Goal: Information Seeking & Learning: Learn about a topic

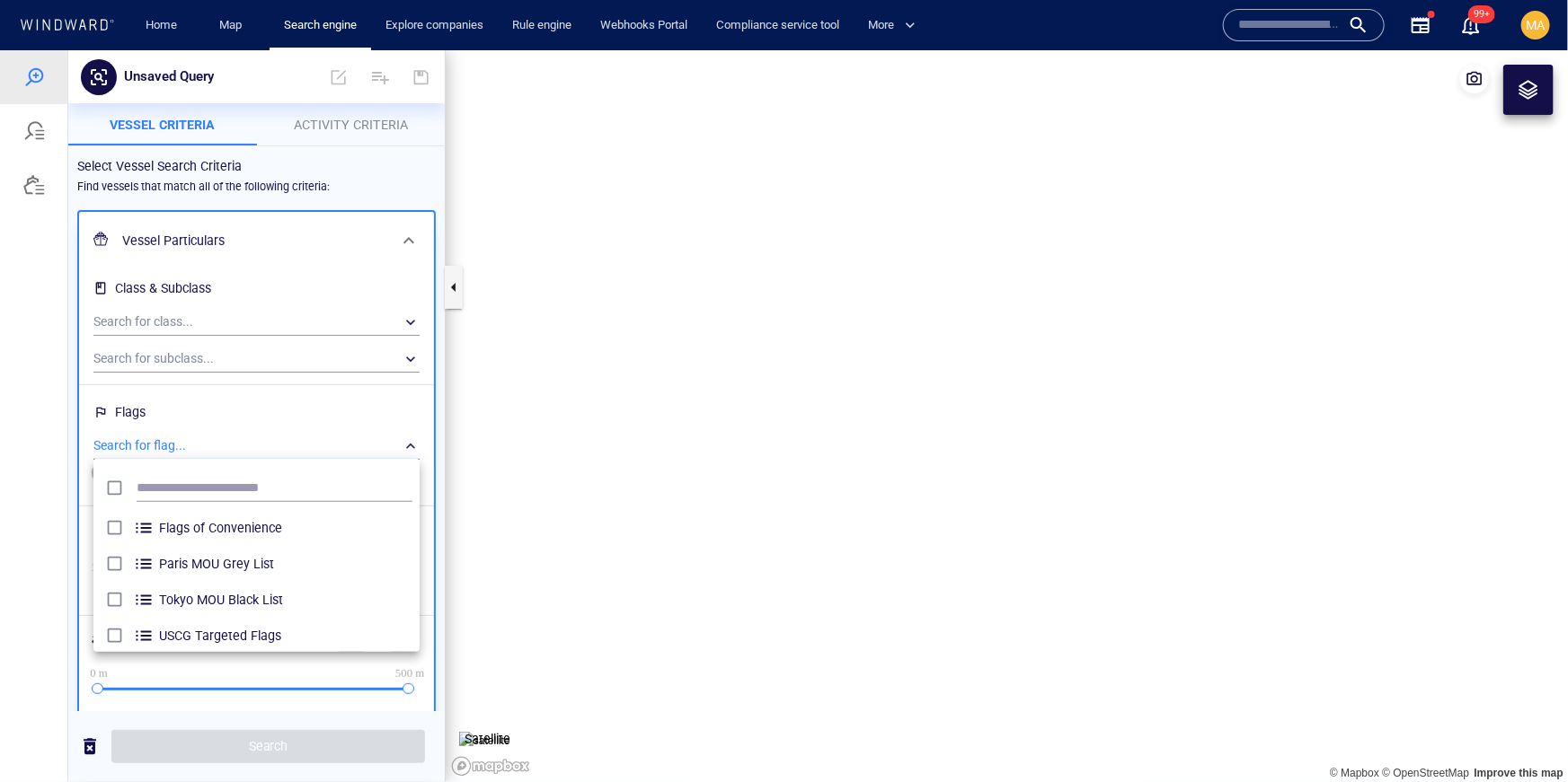
scroll to position [180, 326]
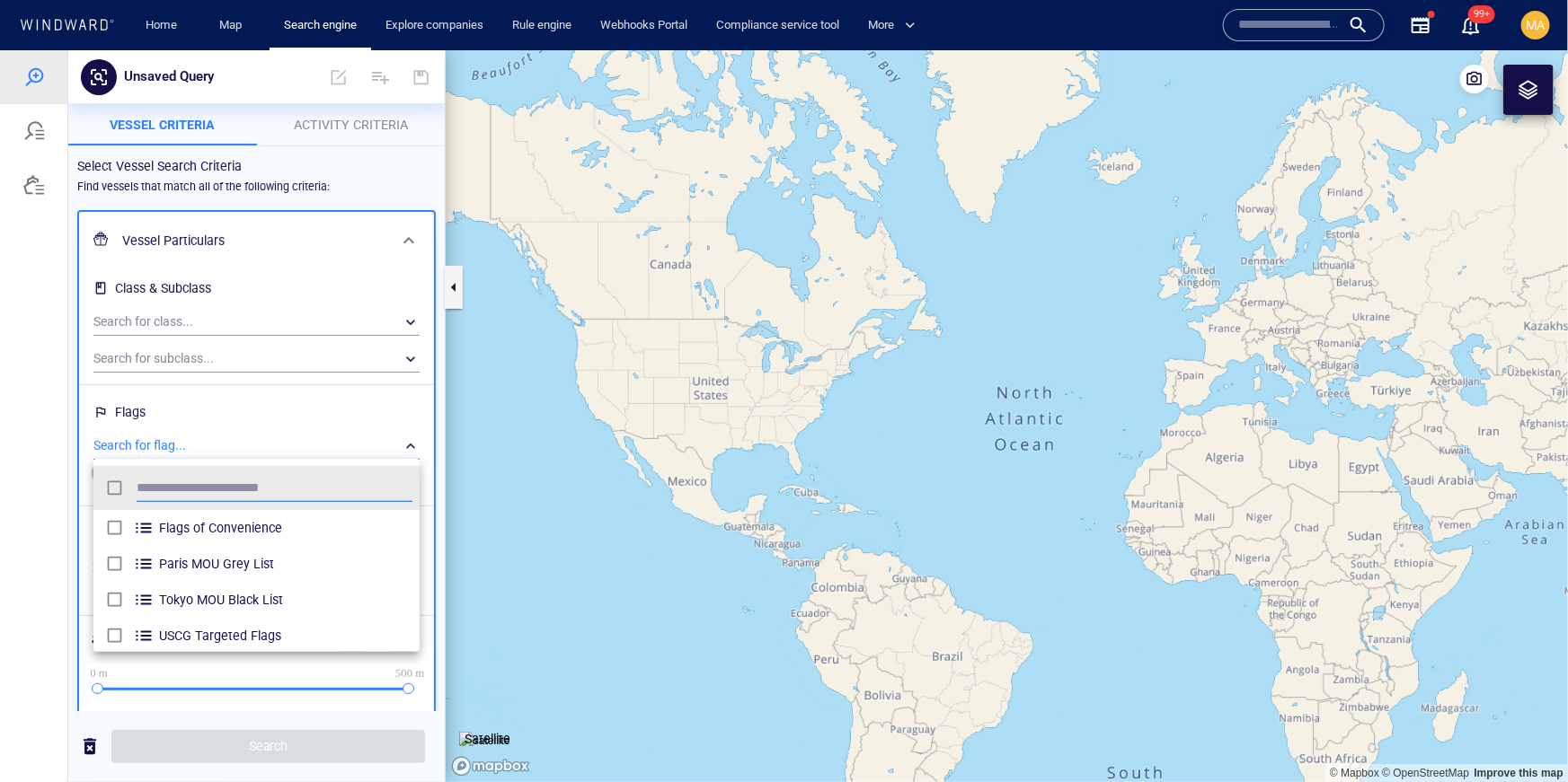
drag, startPoint x: 297, startPoint y: 158, endPoint x: 301, endPoint y: 142, distance: 16.5
click at [296, 158] on div at bounding box center [784, 415] width 1568 height 732
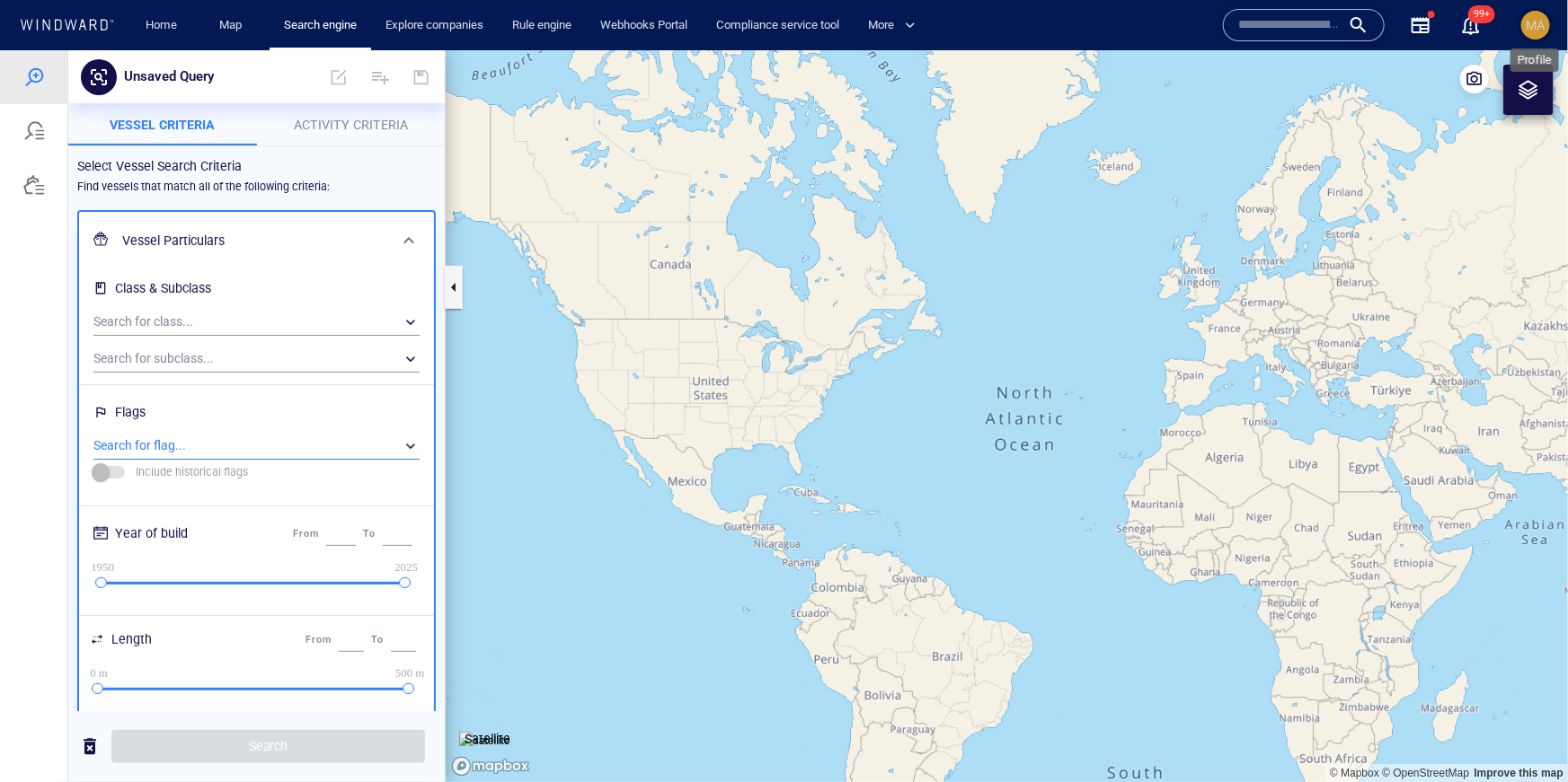
click at [1537, 26] on span "MA" at bounding box center [1536, 25] width 19 height 15
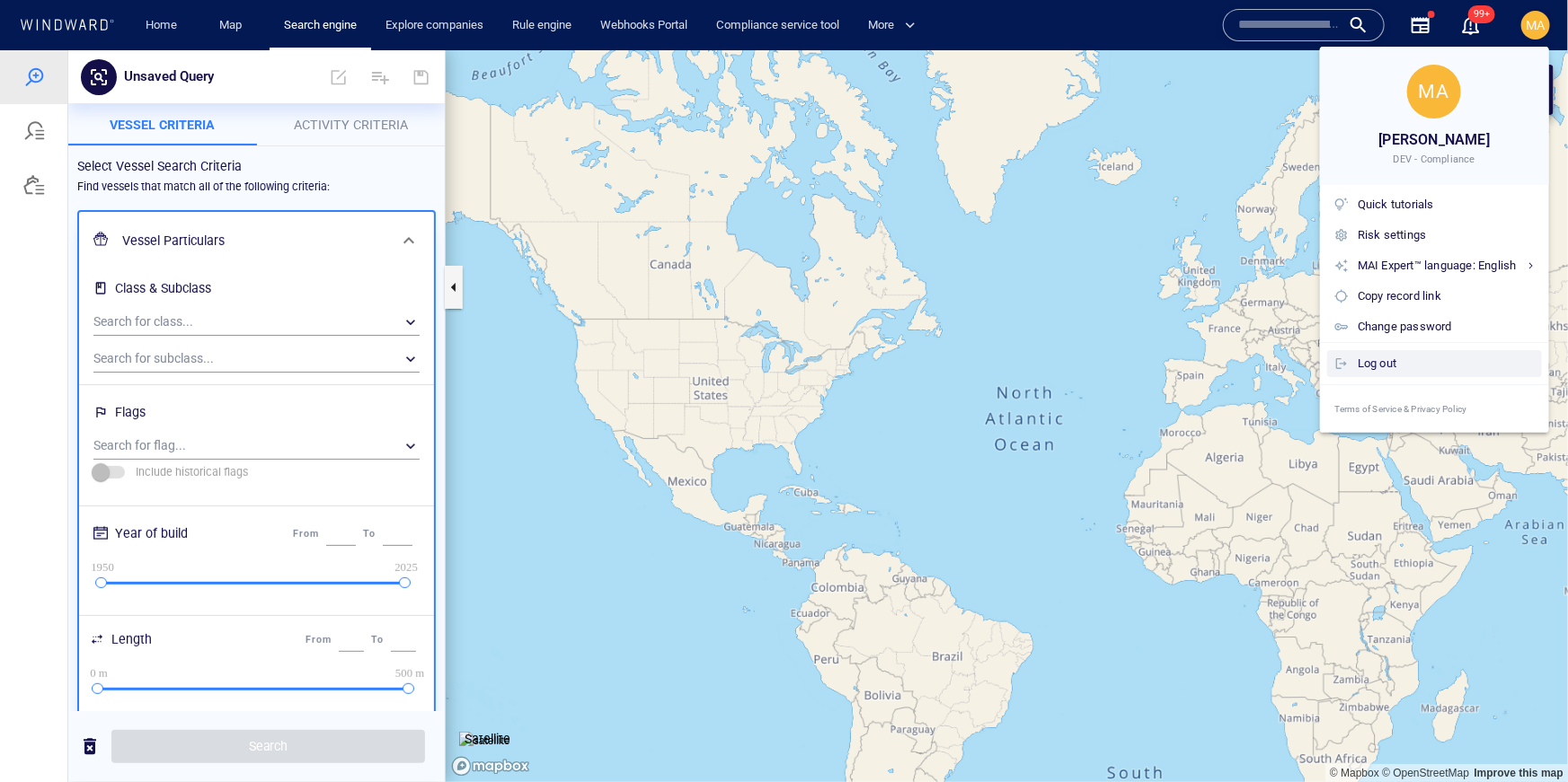
click at [1400, 369] on div "Log out" at bounding box center [1445, 364] width 177 height 20
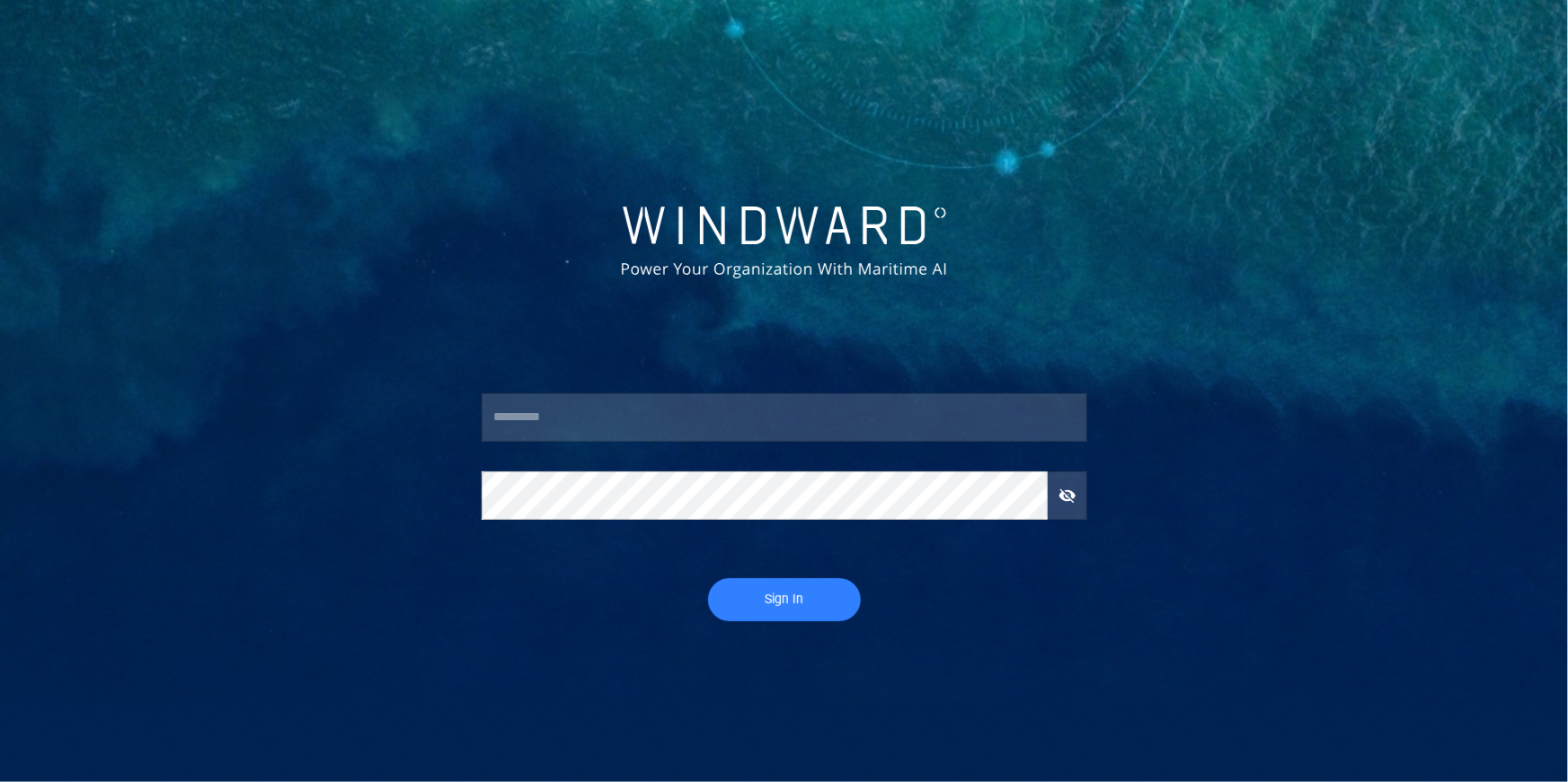
click at [718, 422] on input "text" at bounding box center [784, 417] width 605 height 48
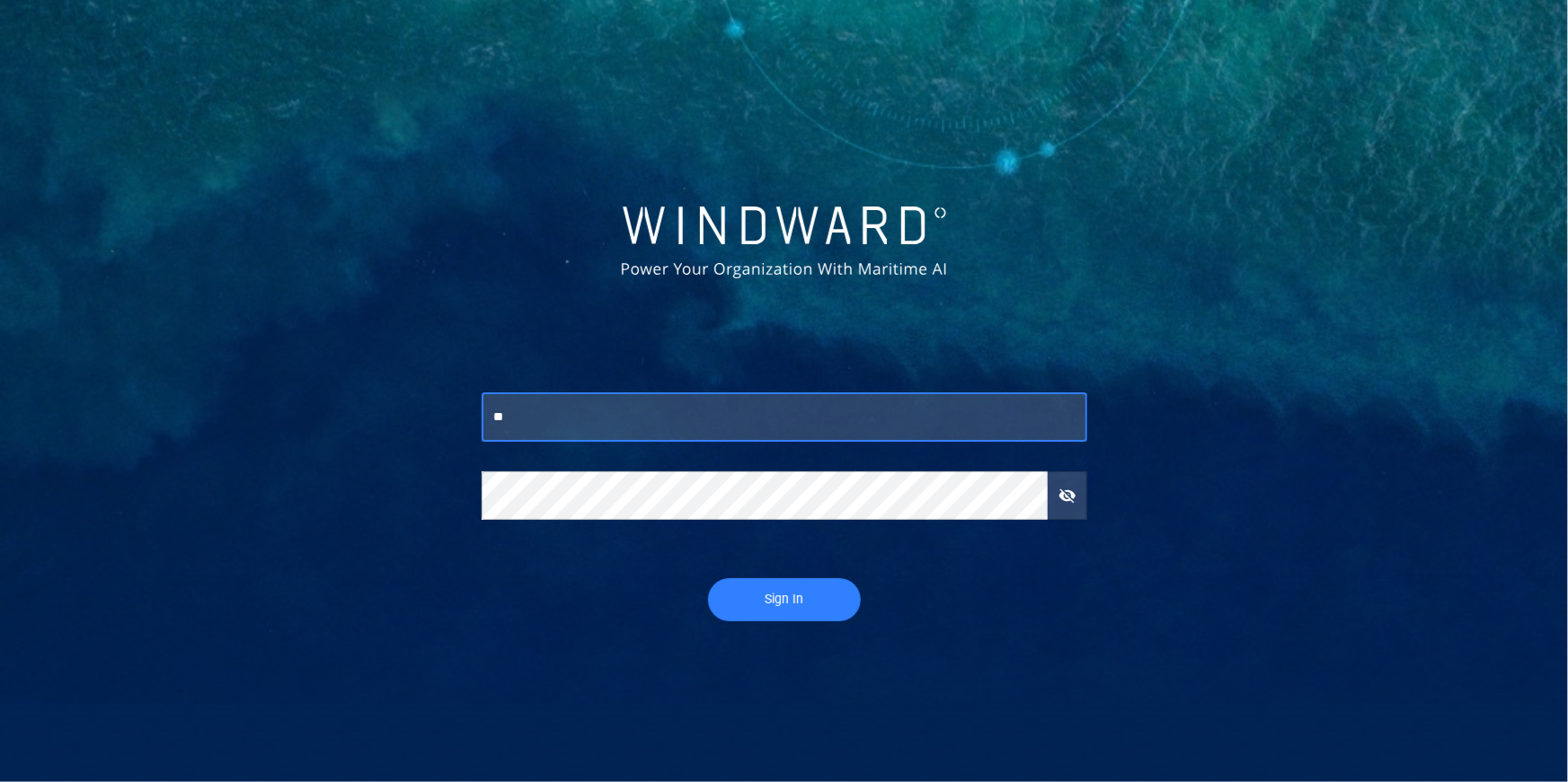
type input "*"
type input "***"
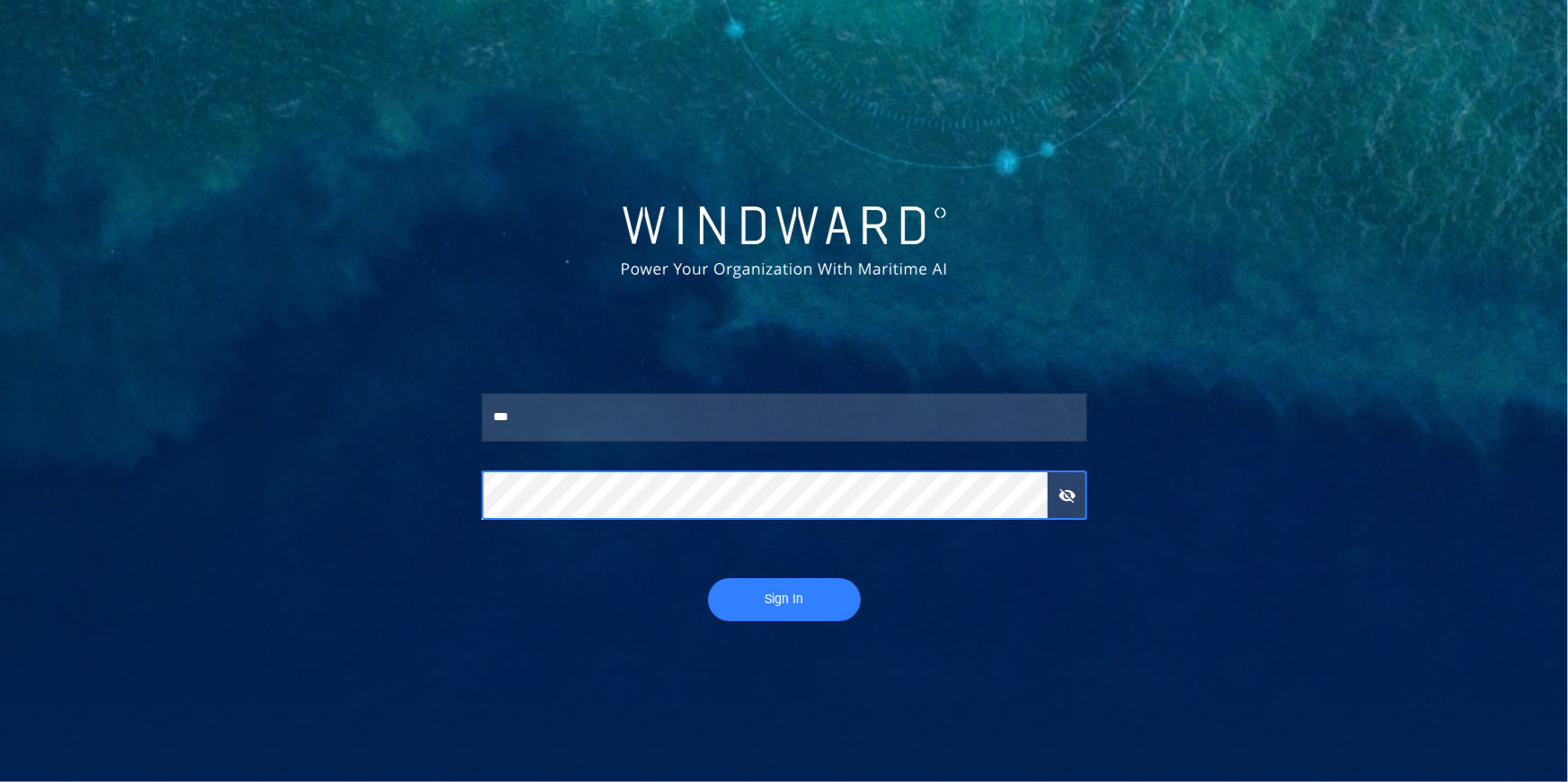
click at [707, 579] on button "Sign In" at bounding box center [784, 600] width 153 height 43
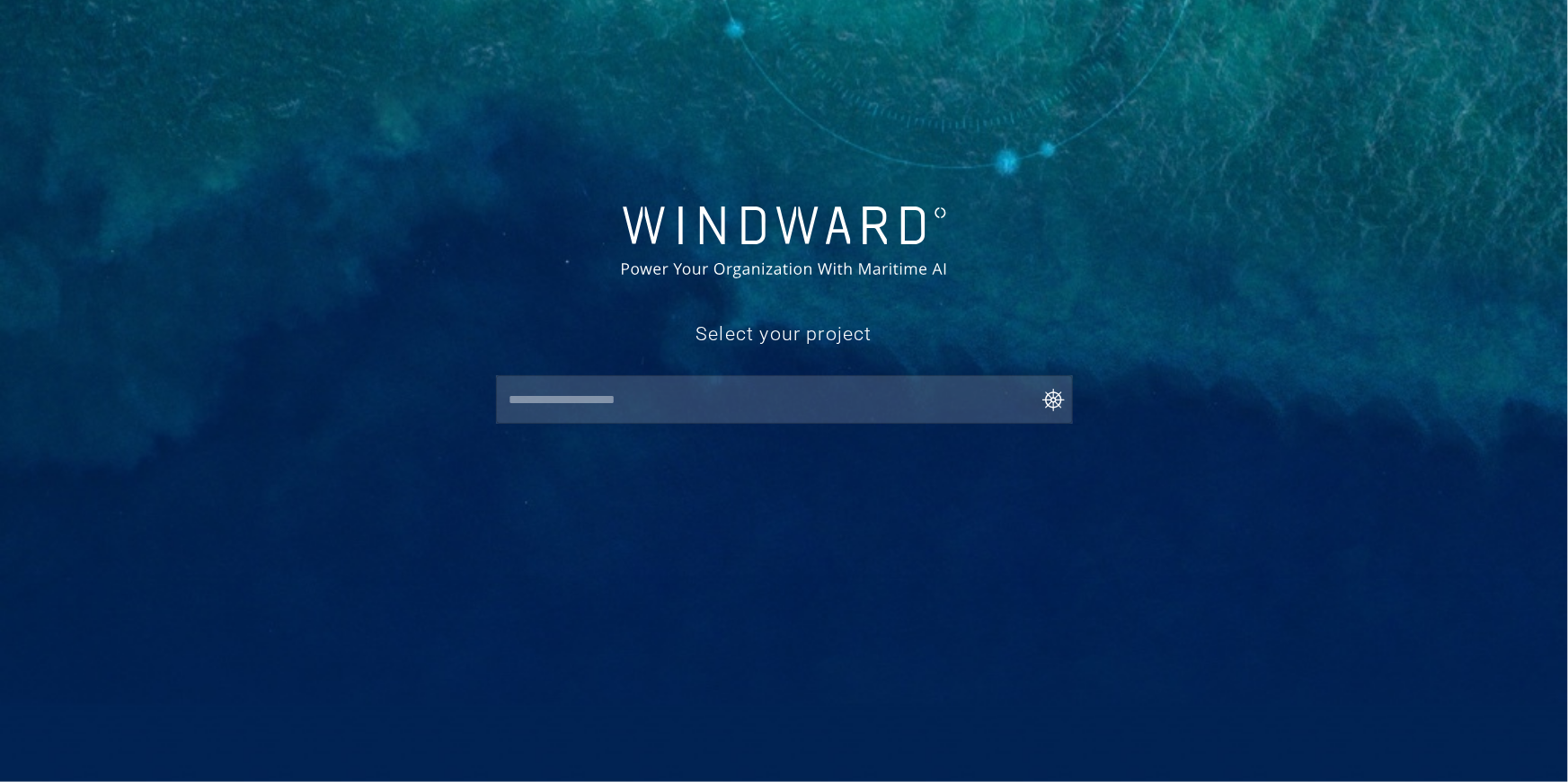
click at [666, 402] on input "text" at bounding box center [789, 399] width 569 height 32
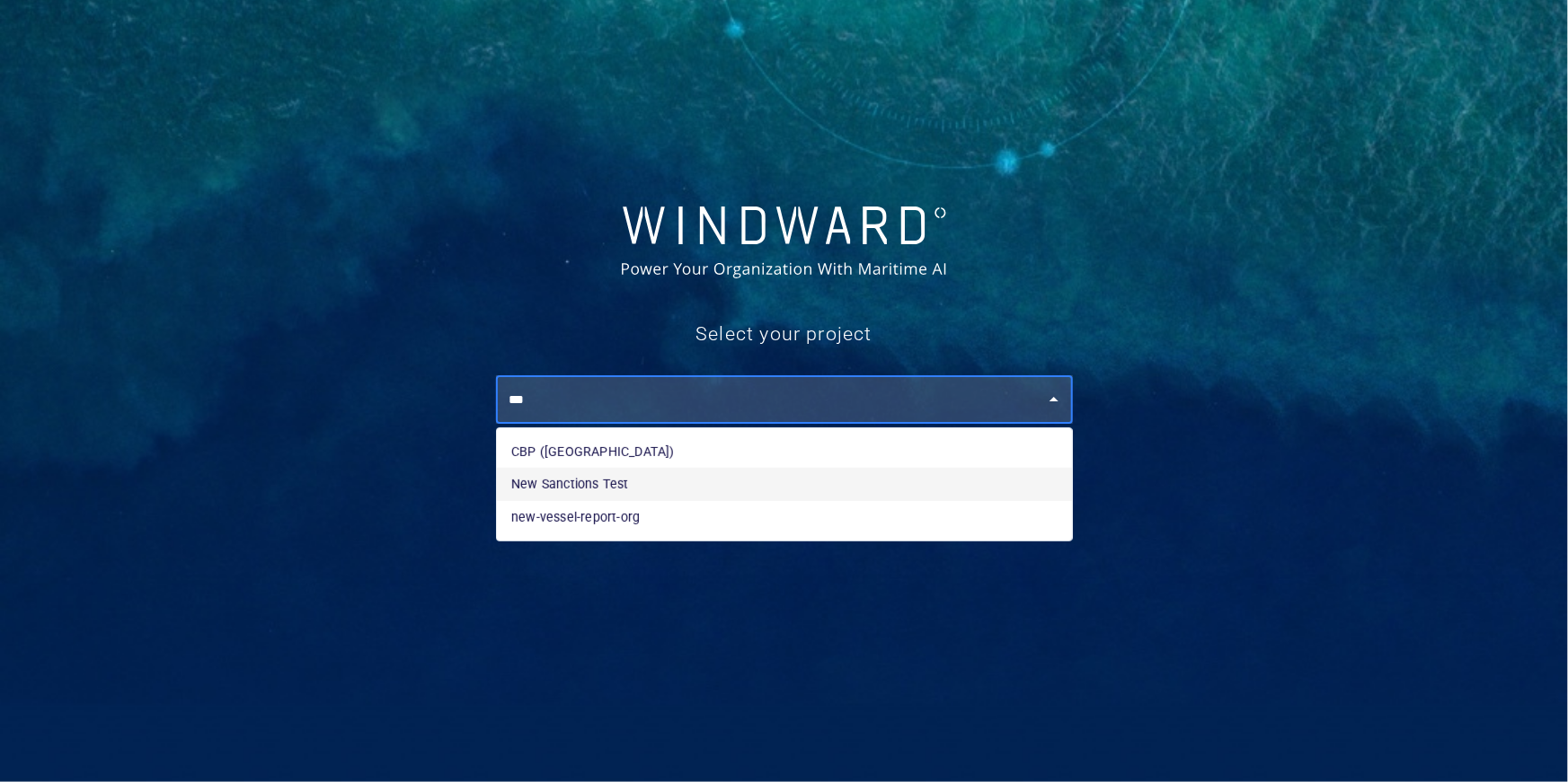
click at [660, 486] on li "New Sanctions Test" at bounding box center [784, 484] width 575 height 32
type input "**********"
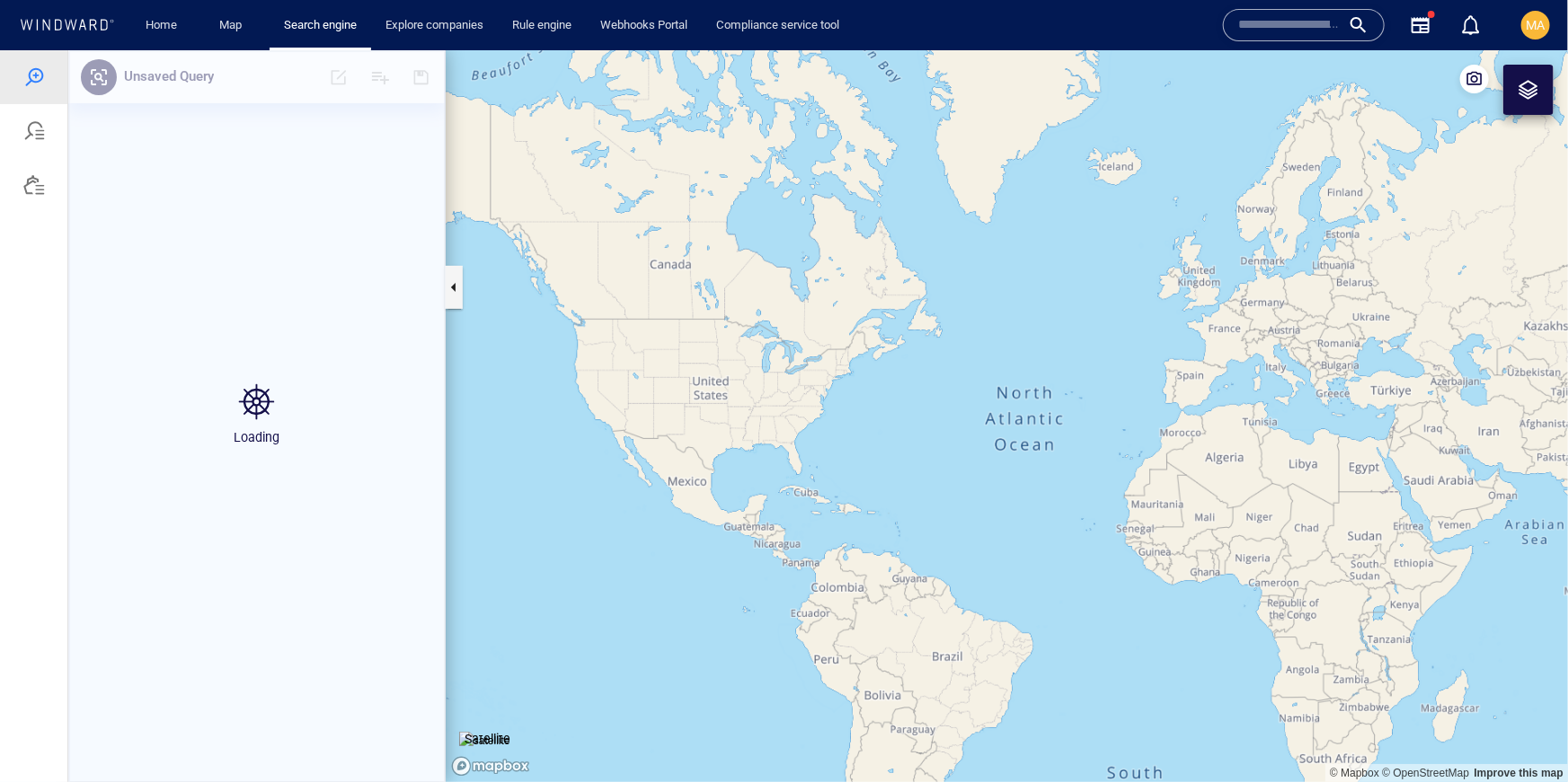
click at [252, 512] on div "Loading" at bounding box center [257, 415] width 377 height 732
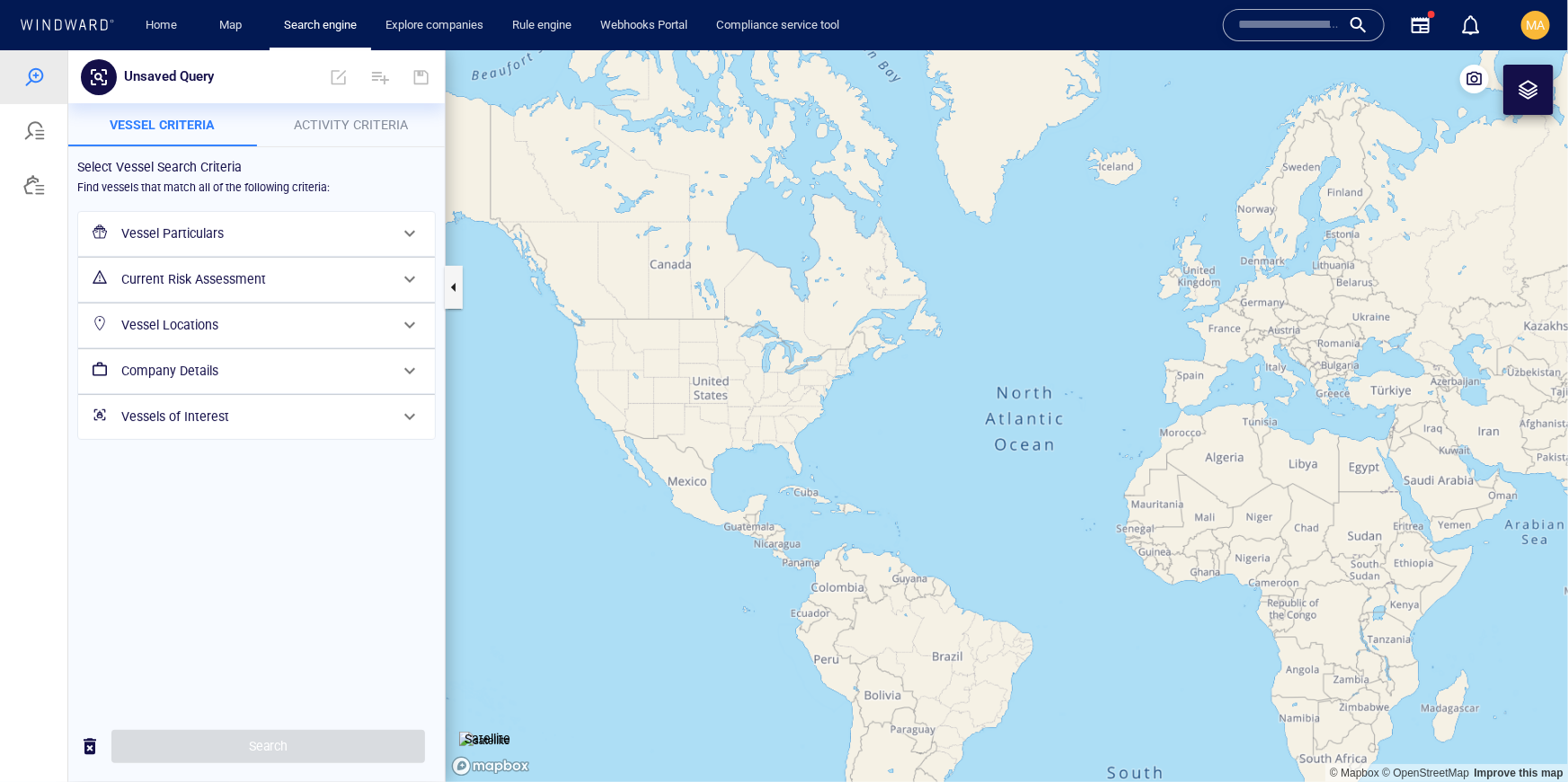
click at [232, 241] on h6 "Vessel Particulars" at bounding box center [255, 233] width 267 height 23
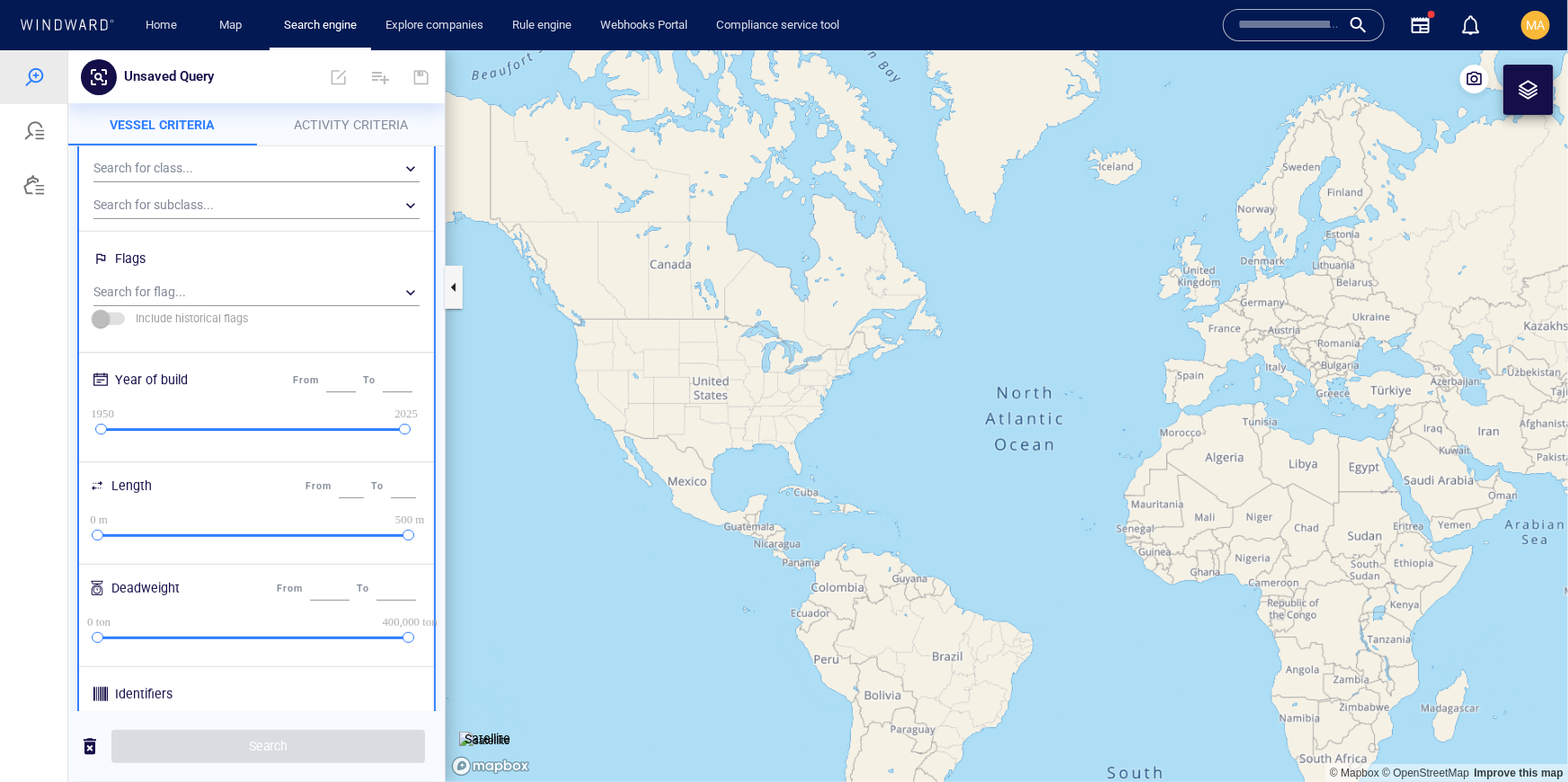
scroll to position [508, 0]
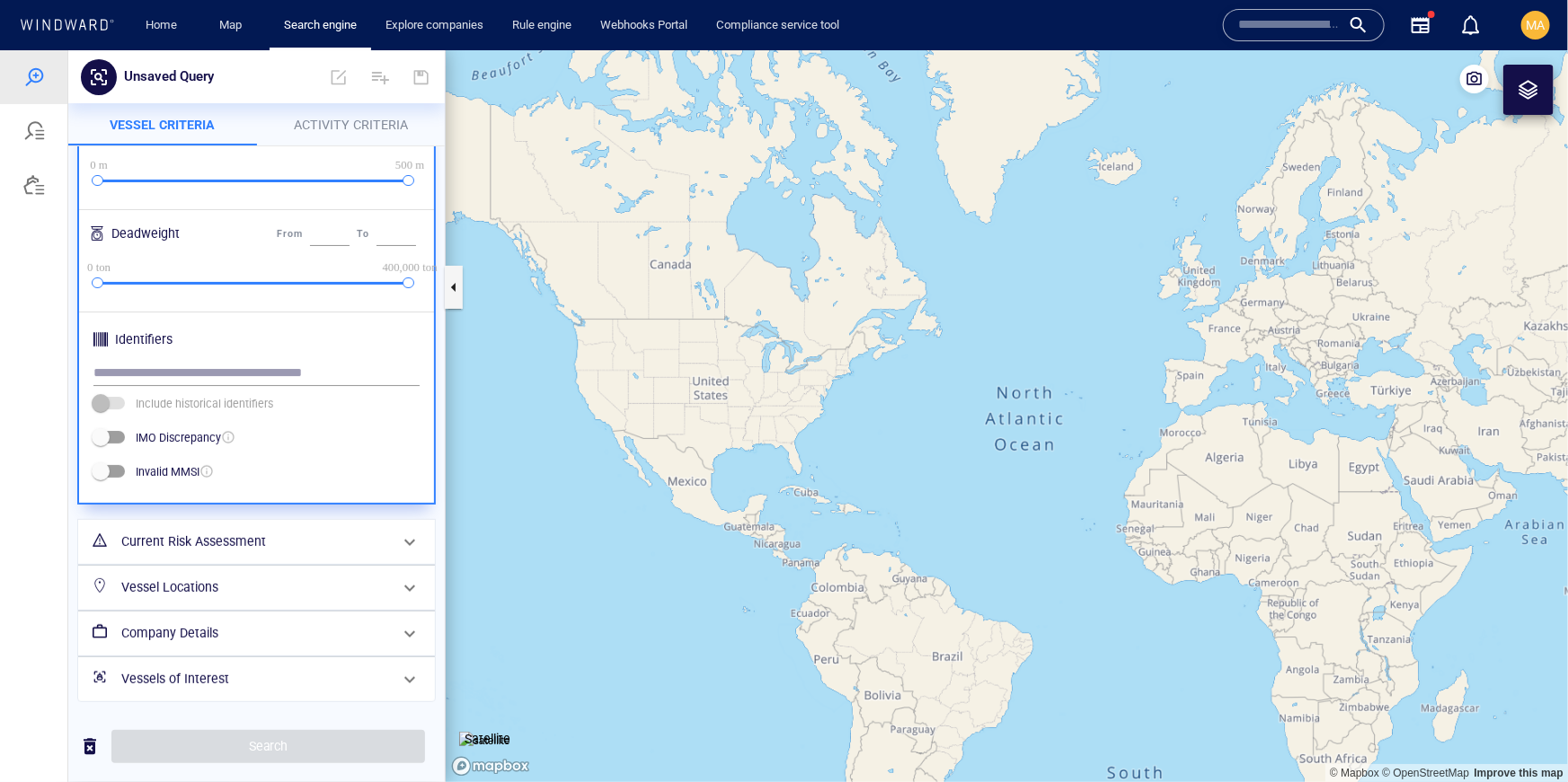
click at [231, 541] on h6 "Current Risk Assessment" at bounding box center [255, 541] width 267 height 23
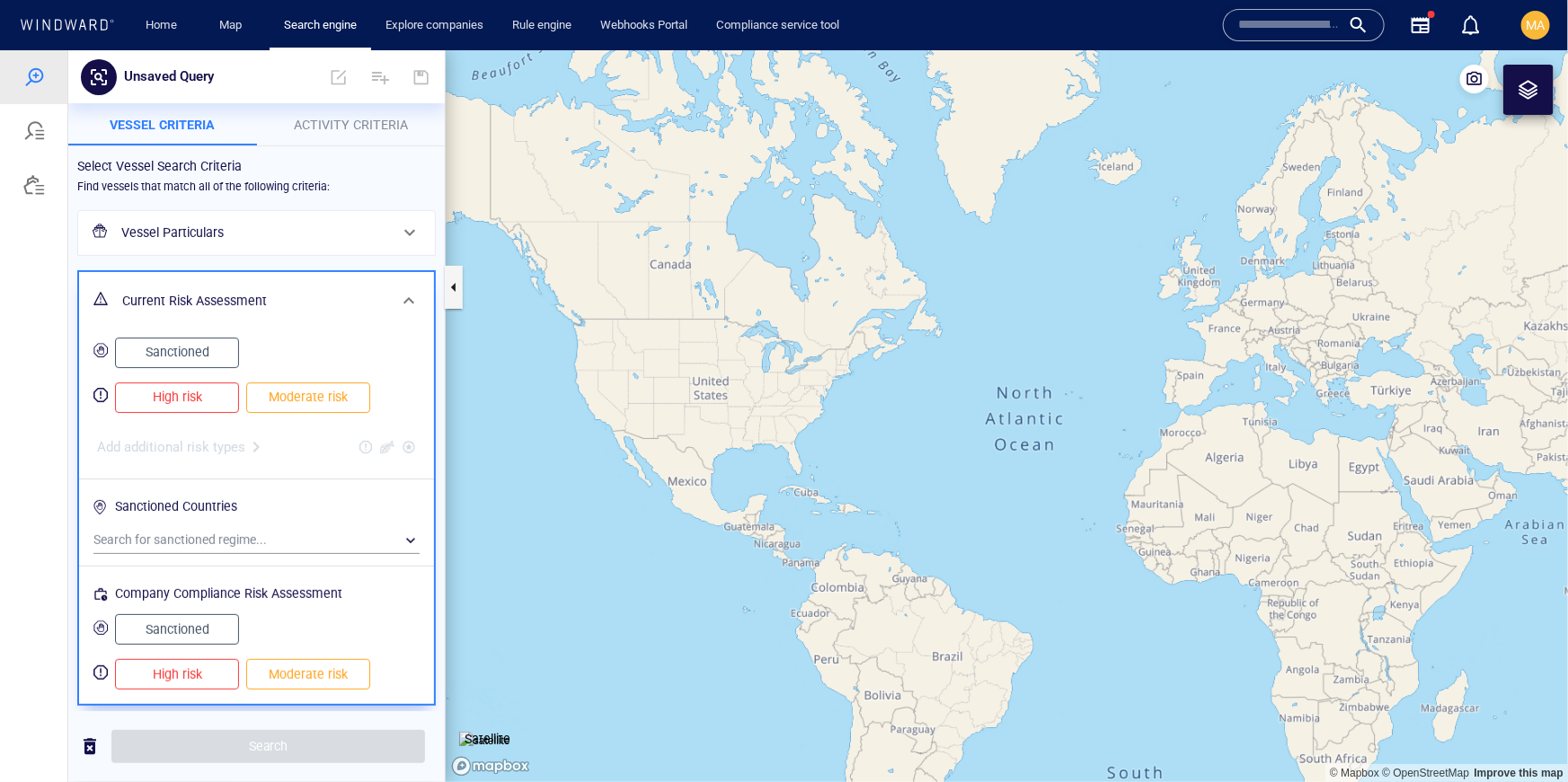
scroll to position [88, 0]
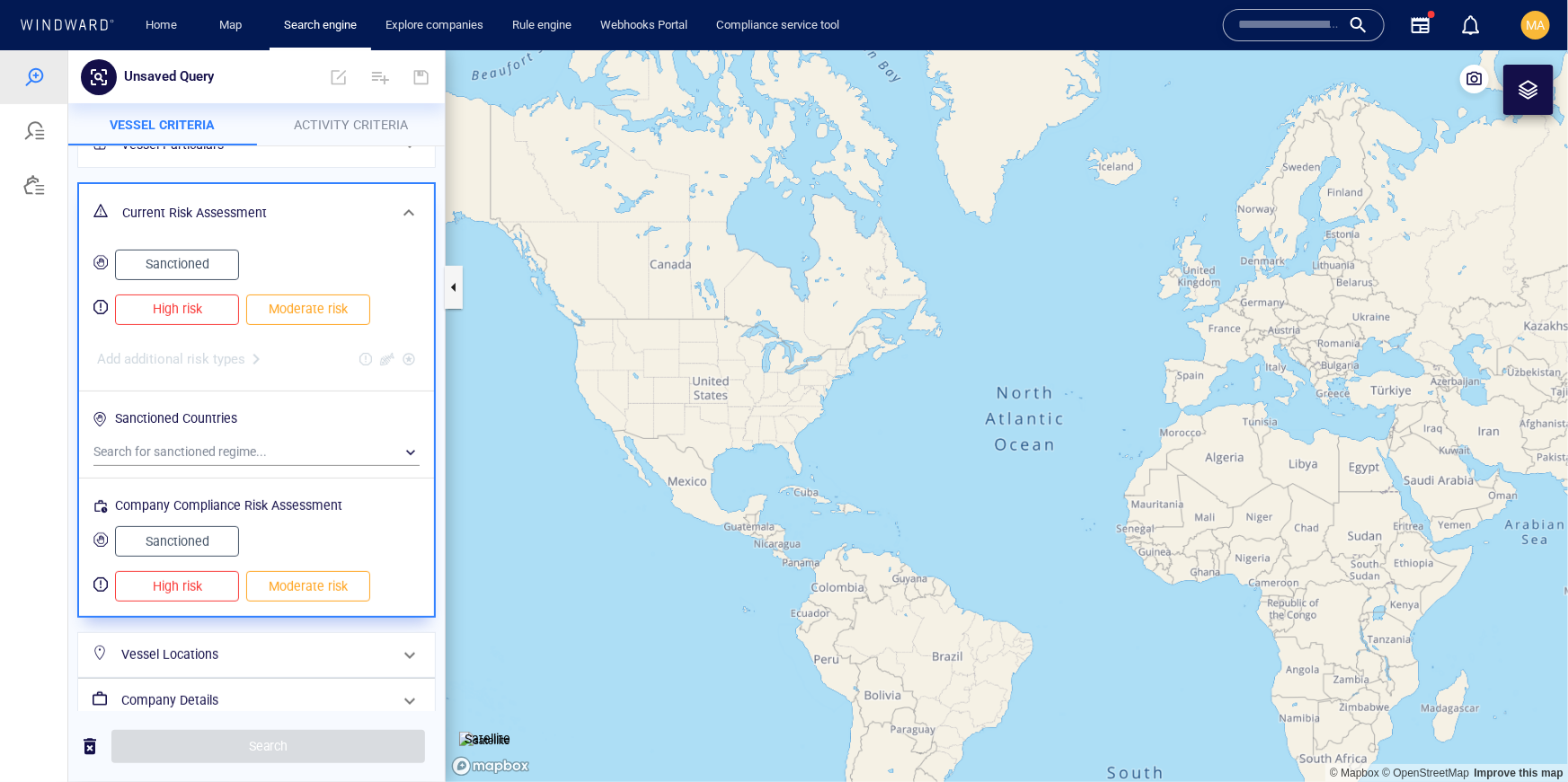
click at [217, 265] on span "Sanctioned" at bounding box center [177, 263] width 86 height 23
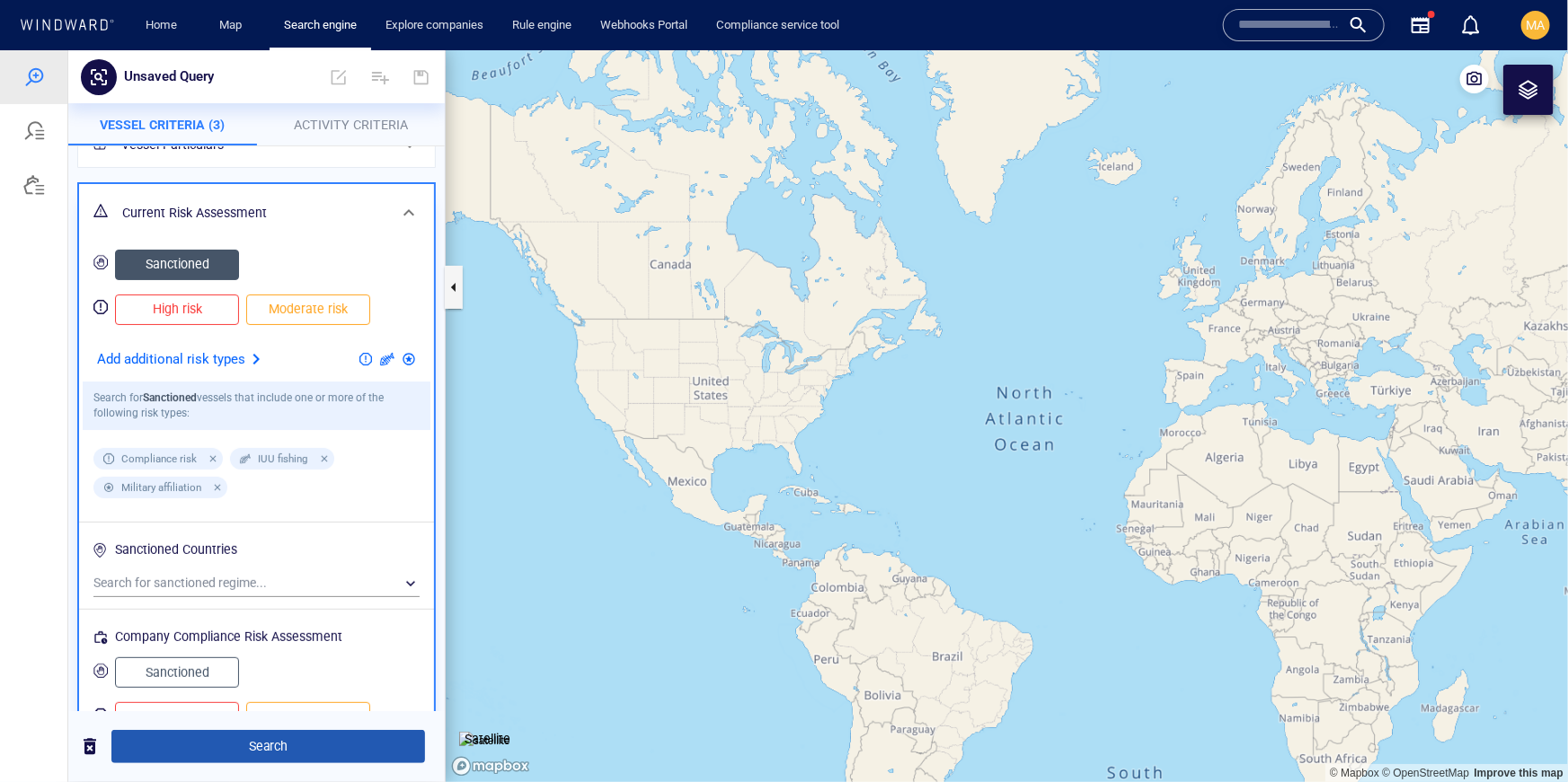
click at [253, 745] on span "Search" at bounding box center [268, 746] width 285 height 23
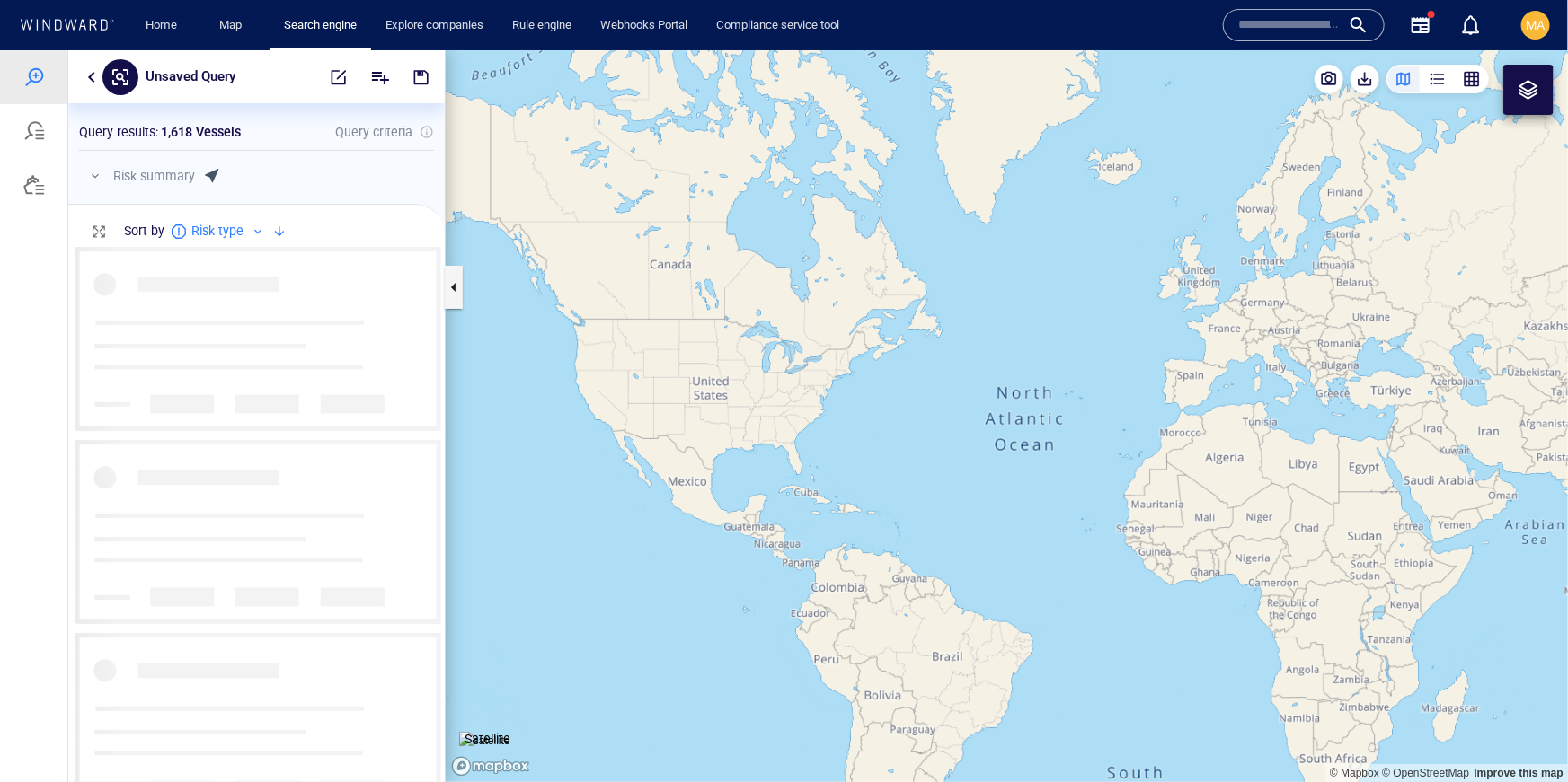
scroll to position [535, 377]
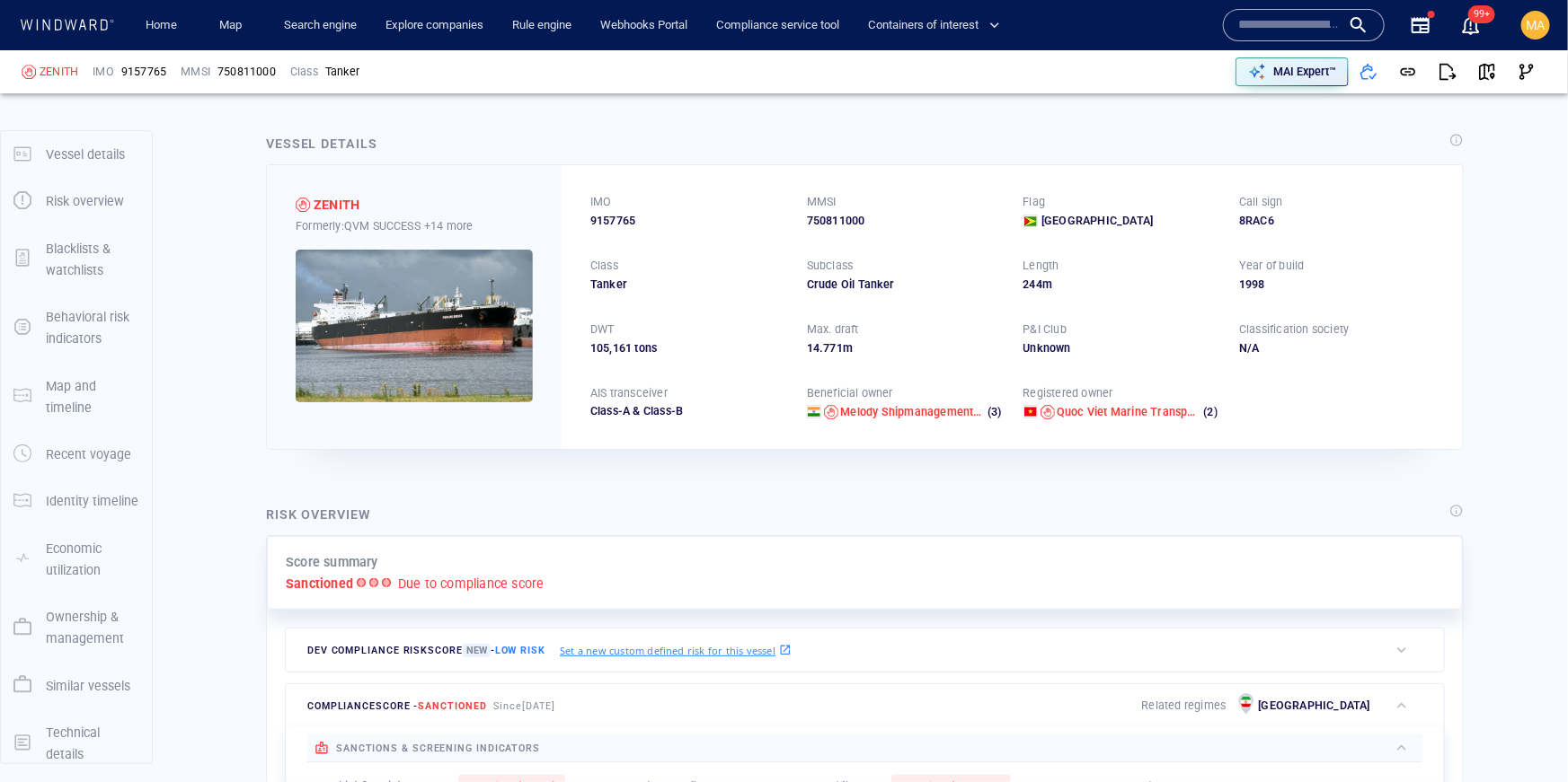
scroll to position [105, 0]
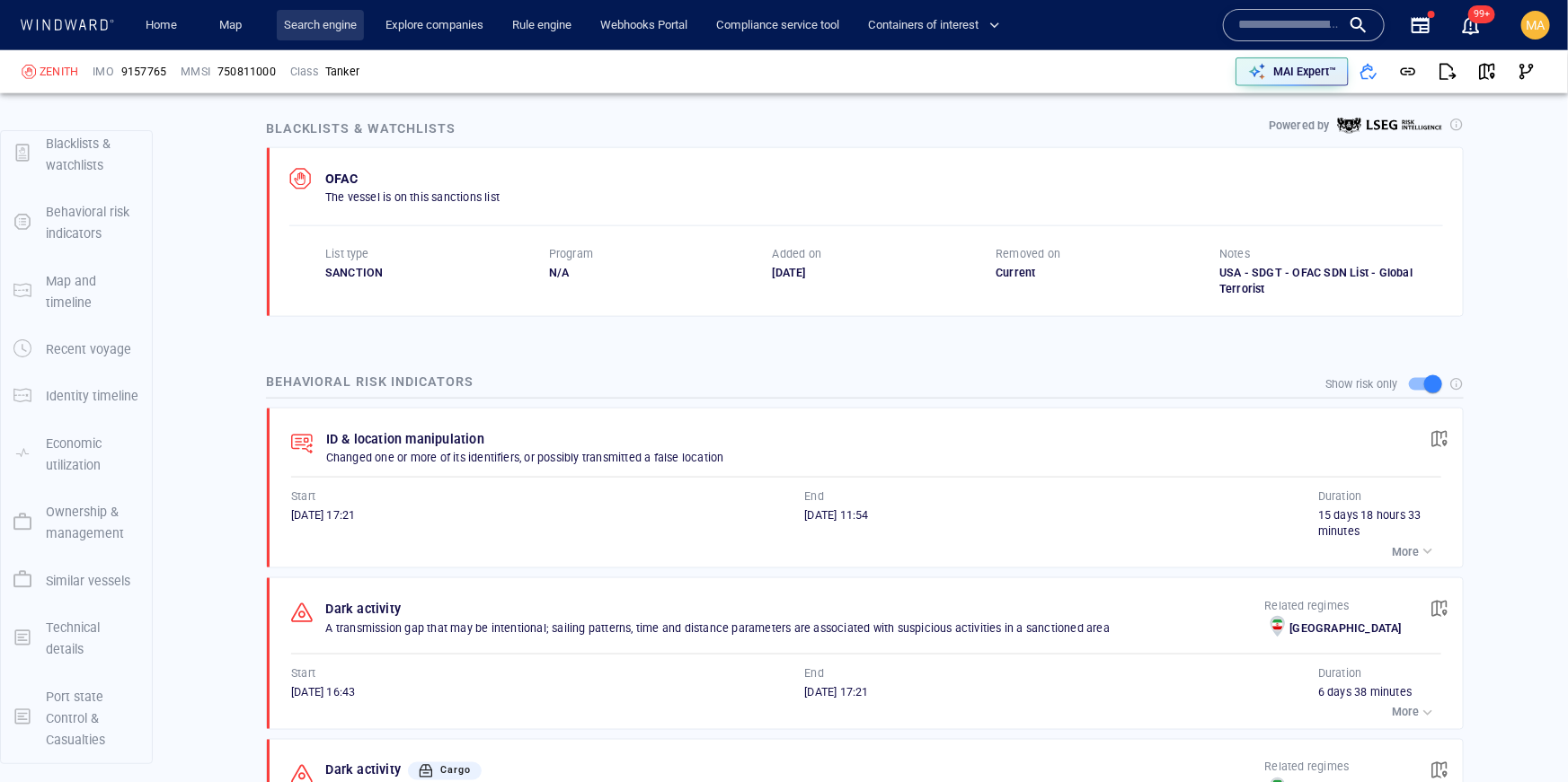
click at [305, 21] on link "Search engine" at bounding box center [320, 26] width 87 height 31
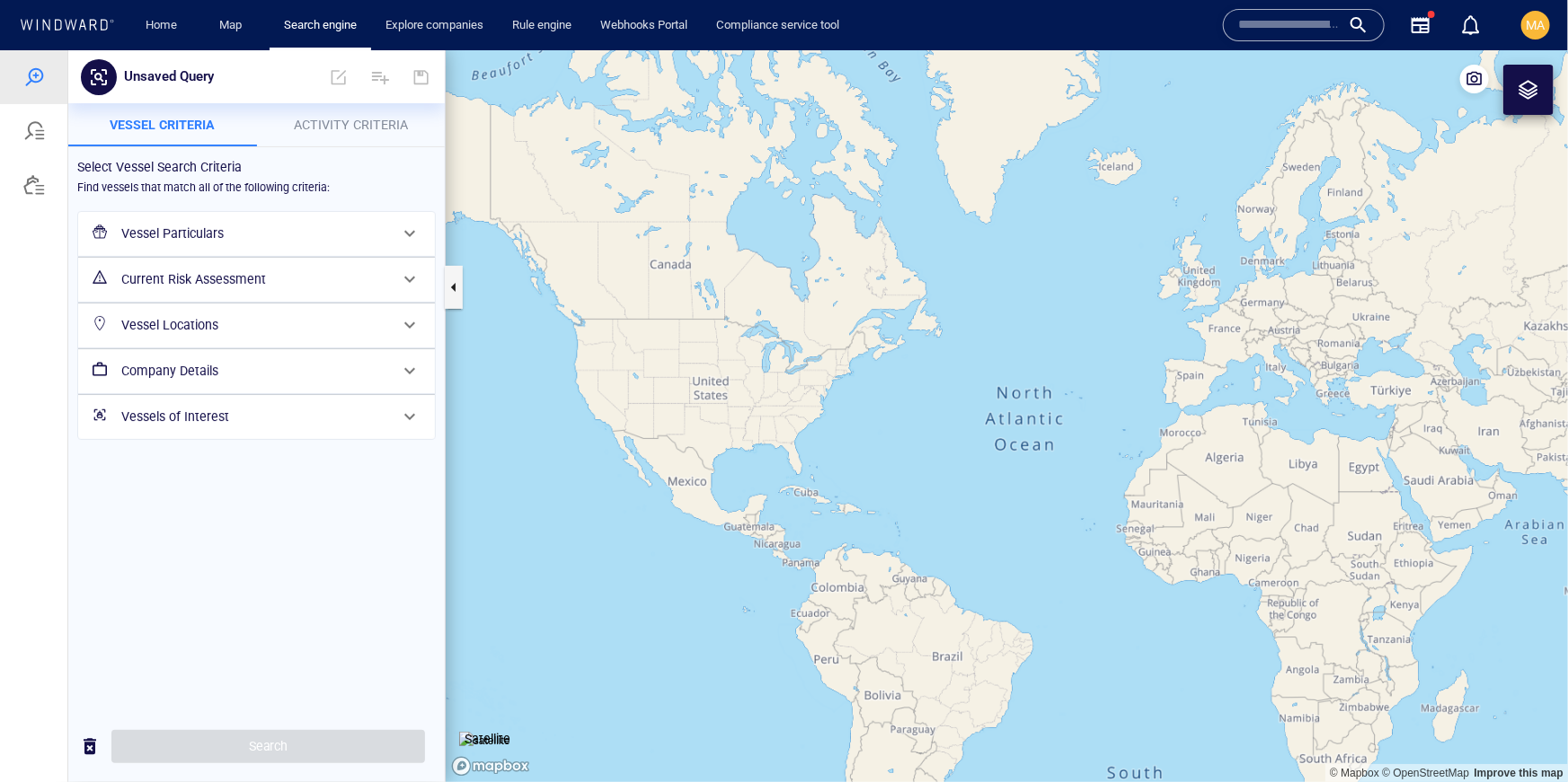
click at [1268, 31] on input "text" at bounding box center [1289, 25] width 102 height 26
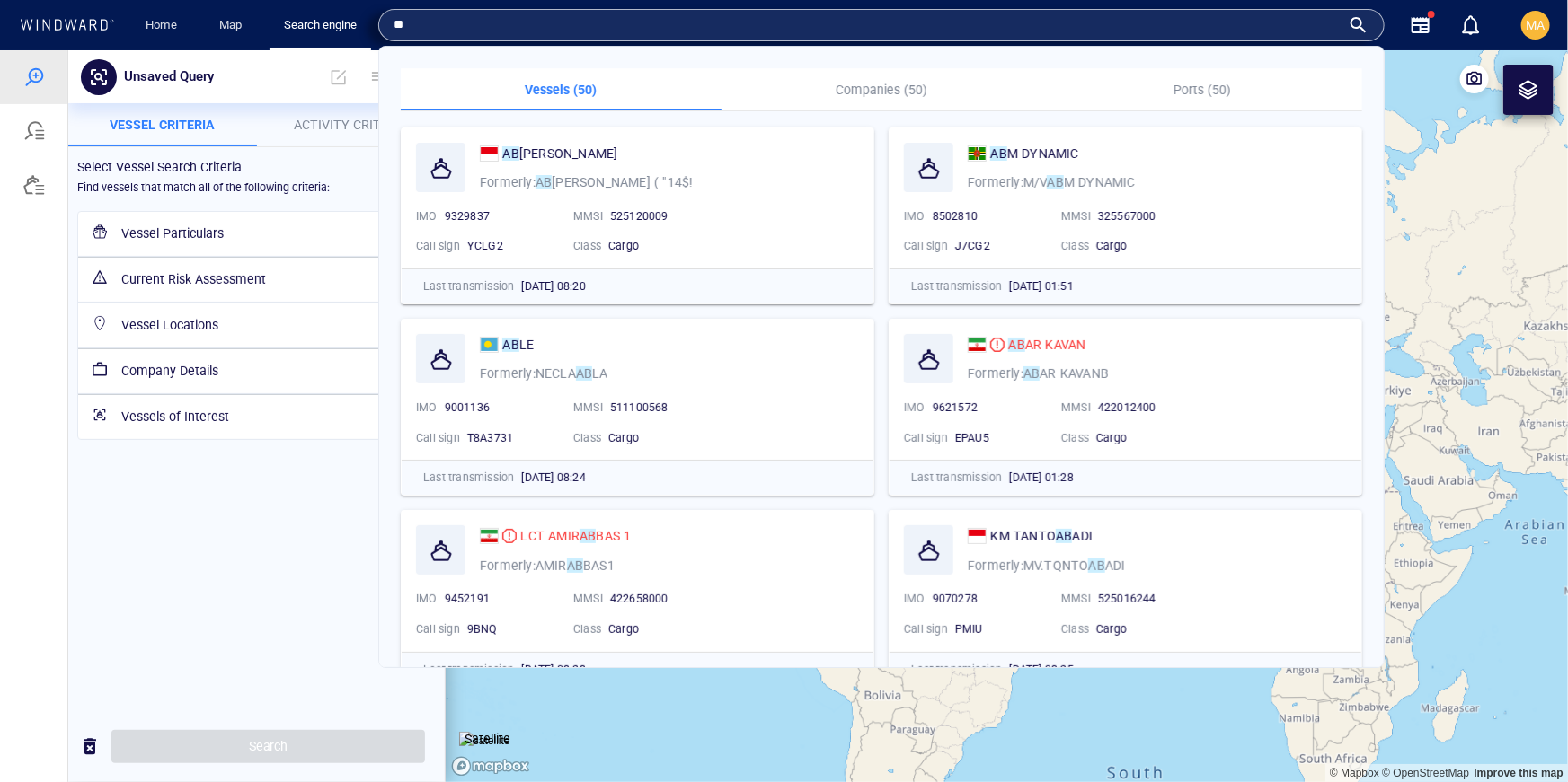
type input "**"
click at [922, 96] on p "Companies (50)" at bounding box center [881, 90] width 299 height 22
click at [884, 90] on p "Companies (50)" at bounding box center [881, 90] width 299 height 22
